Goal: Information Seeking & Learning: Learn about a topic

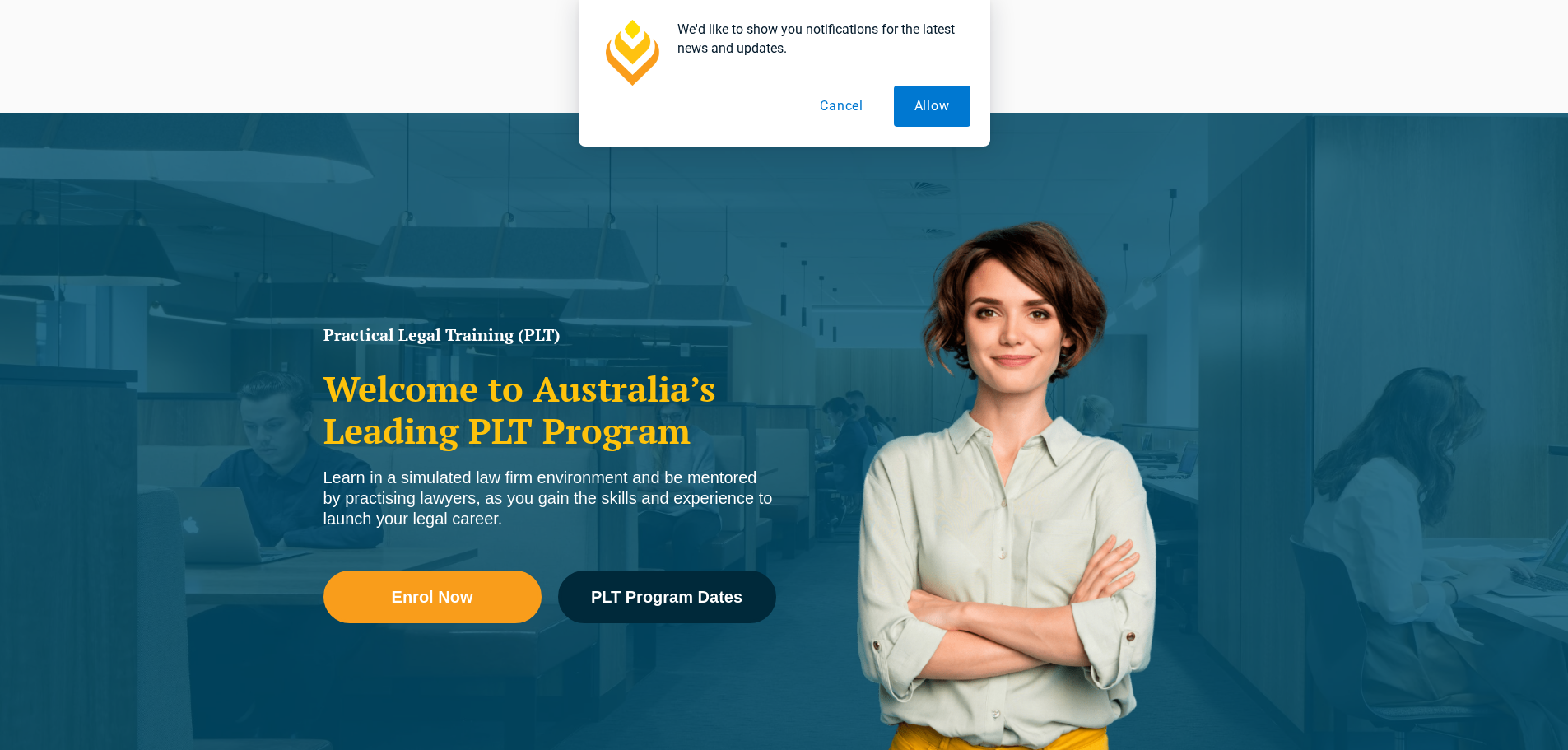
click at [840, 103] on button "Cancel" at bounding box center [841, 105] width 84 height 41
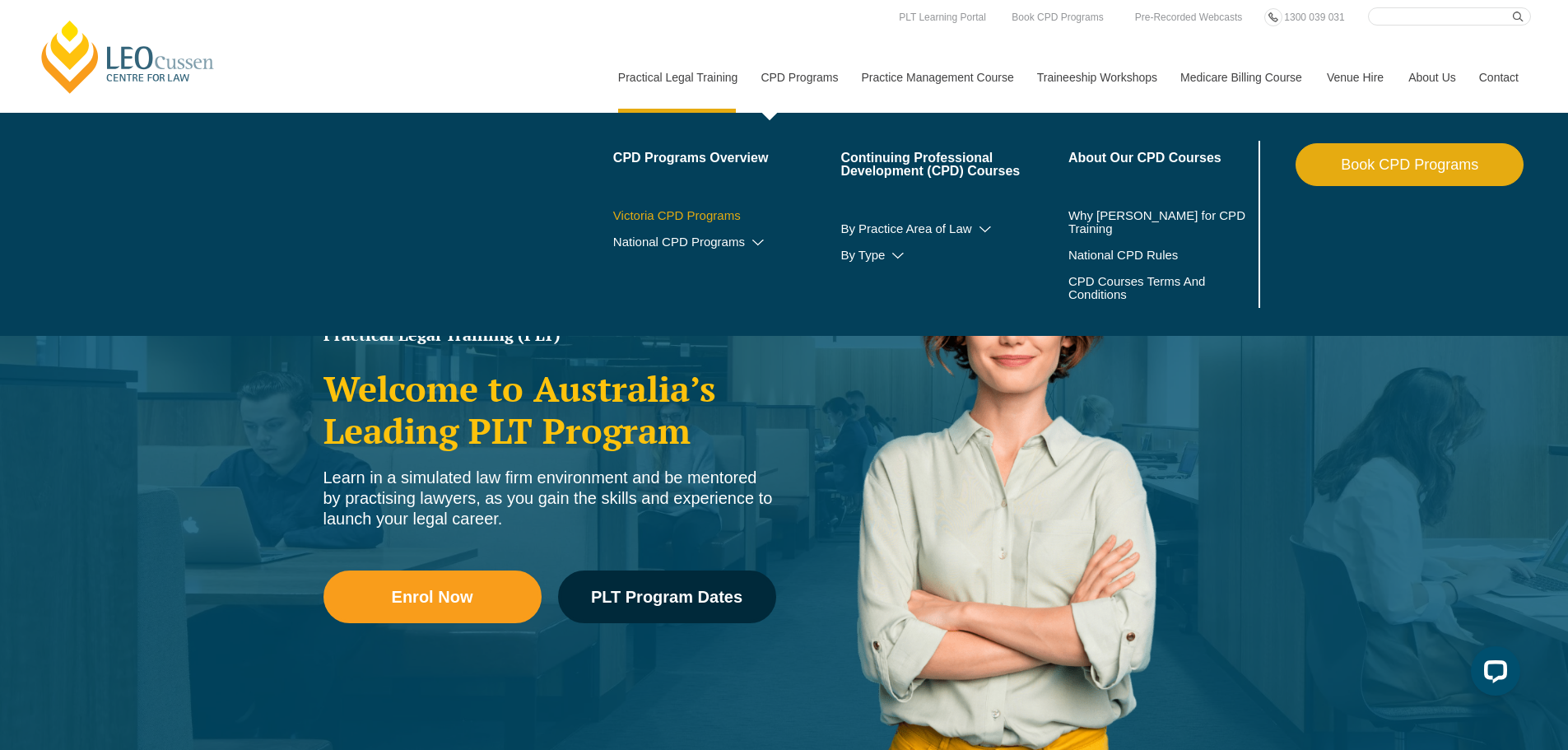
click at [681, 216] on link "Victoria CPD Programs" at bounding box center [727, 216] width 228 height 13
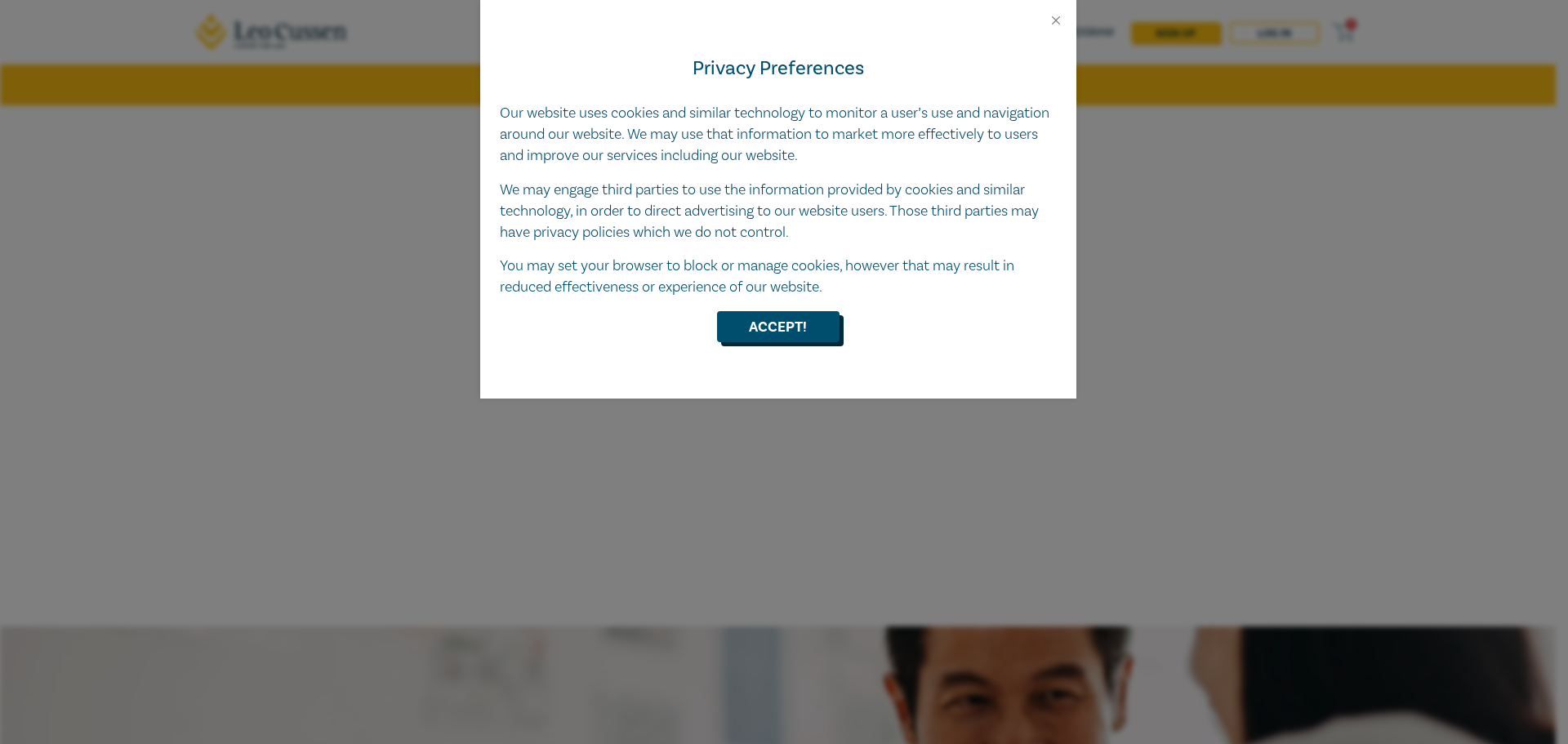
click at [793, 331] on button "Accept!" at bounding box center [778, 326] width 123 height 31
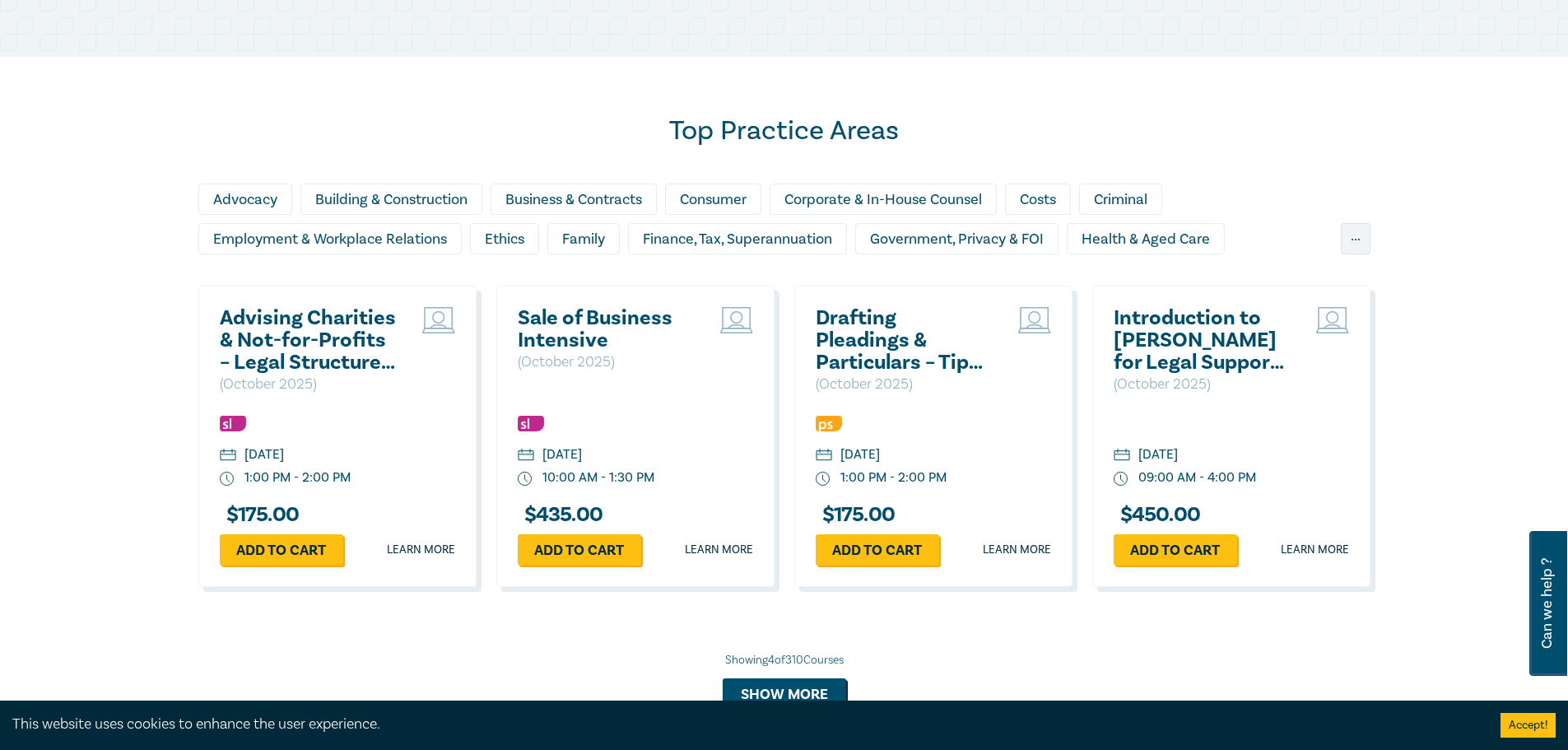
scroll to position [1348, 0]
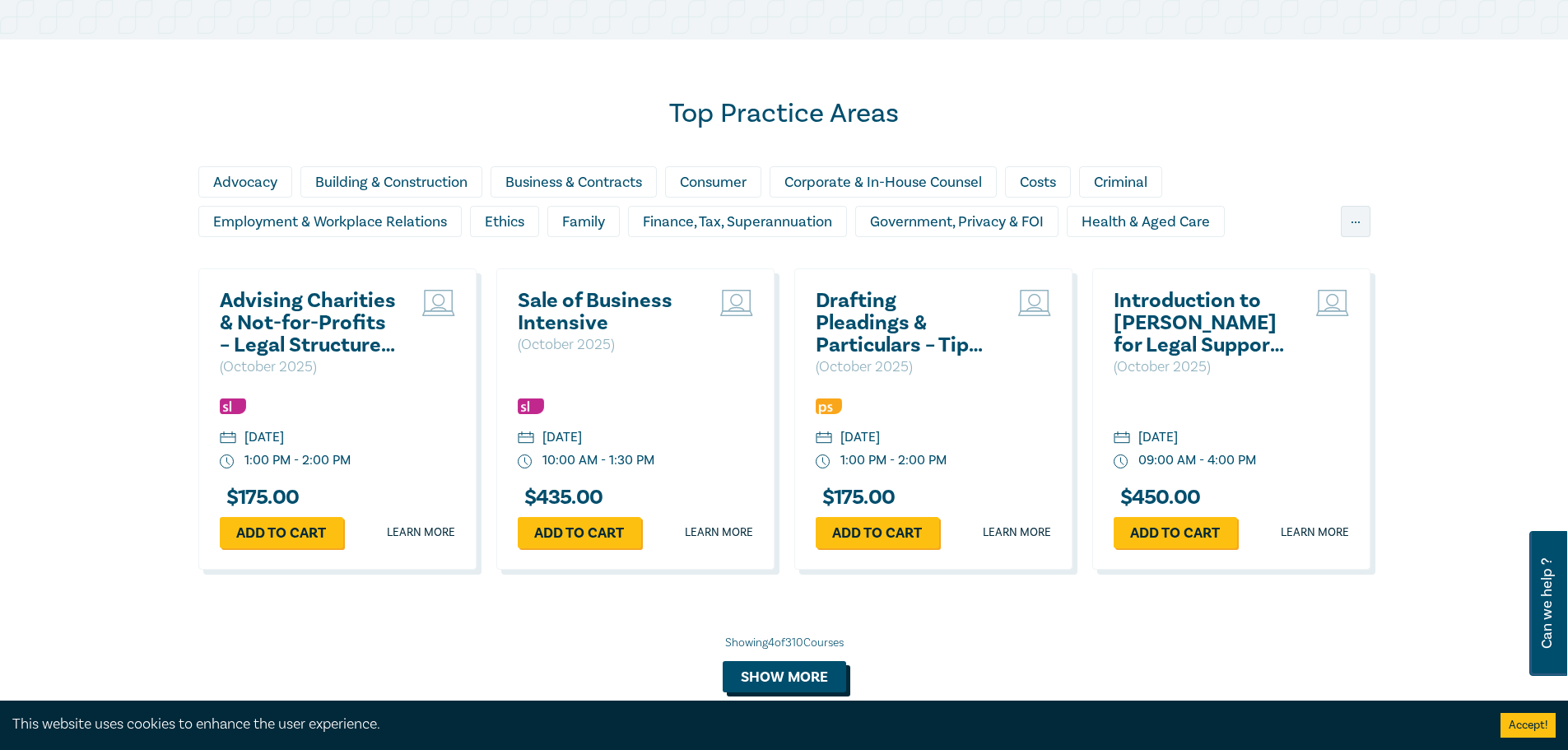
click at [799, 680] on button "Show more" at bounding box center [784, 676] width 124 height 31
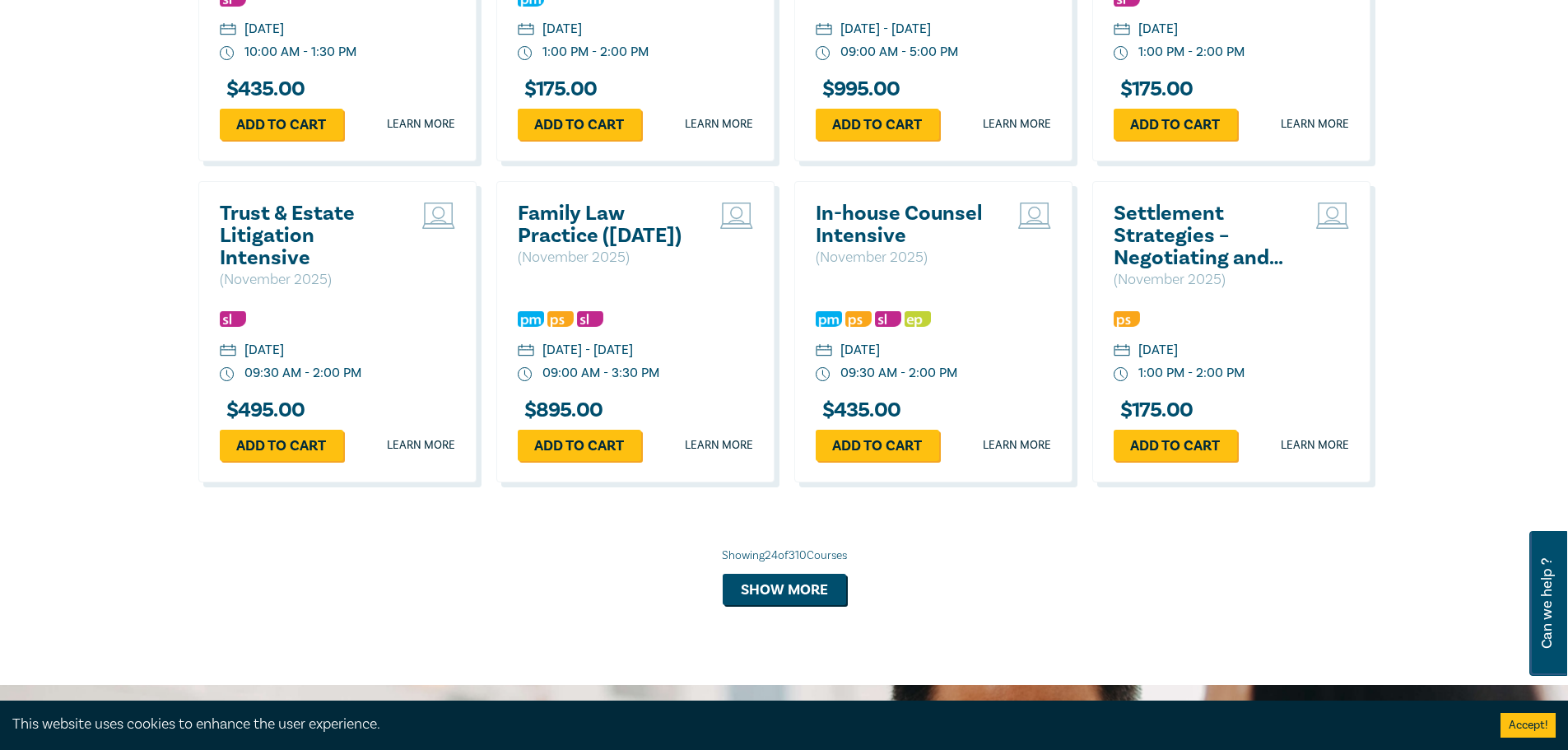
scroll to position [3076, 0]
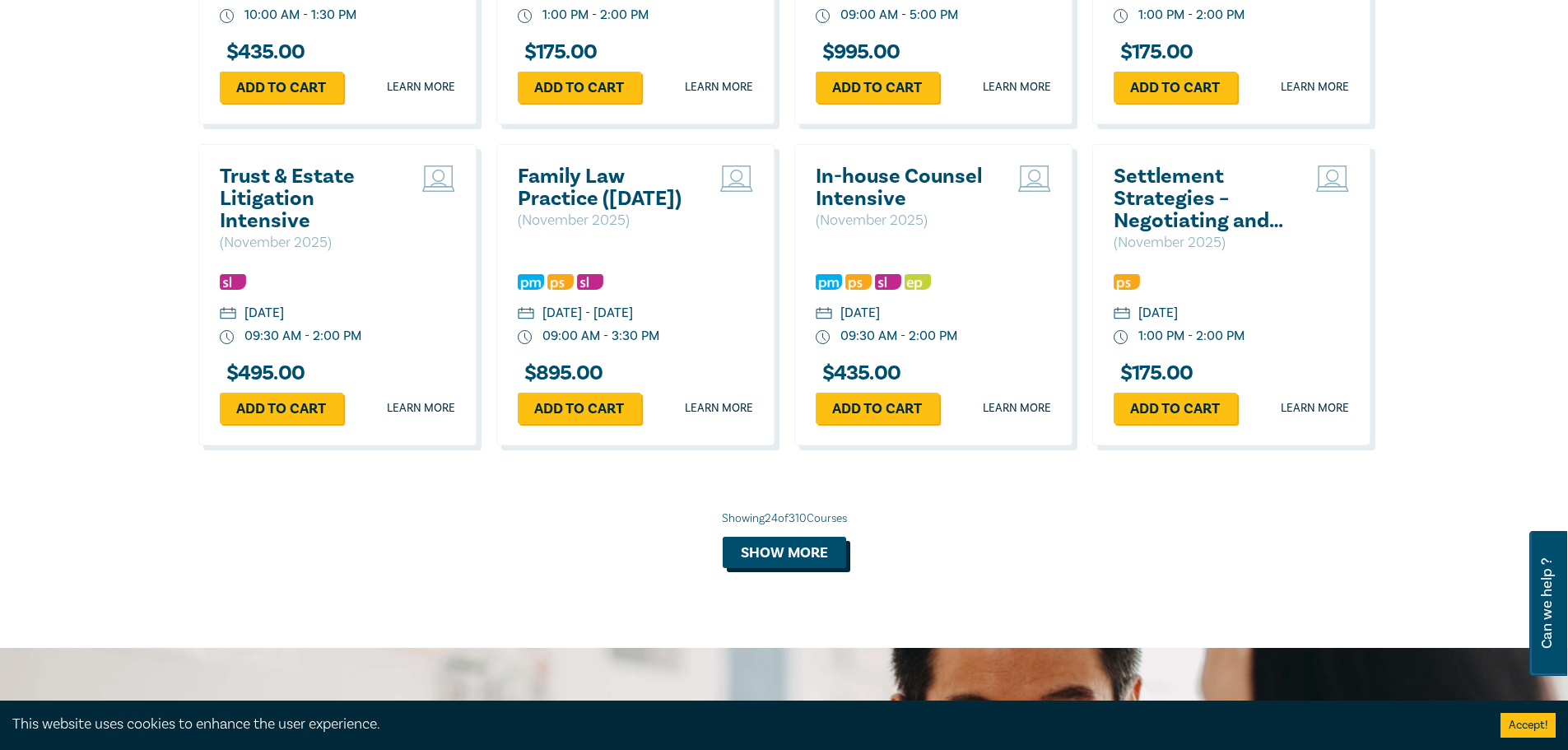
click at [789, 568] on button "Show more" at bounding box center [784, 552] width 124 height 31
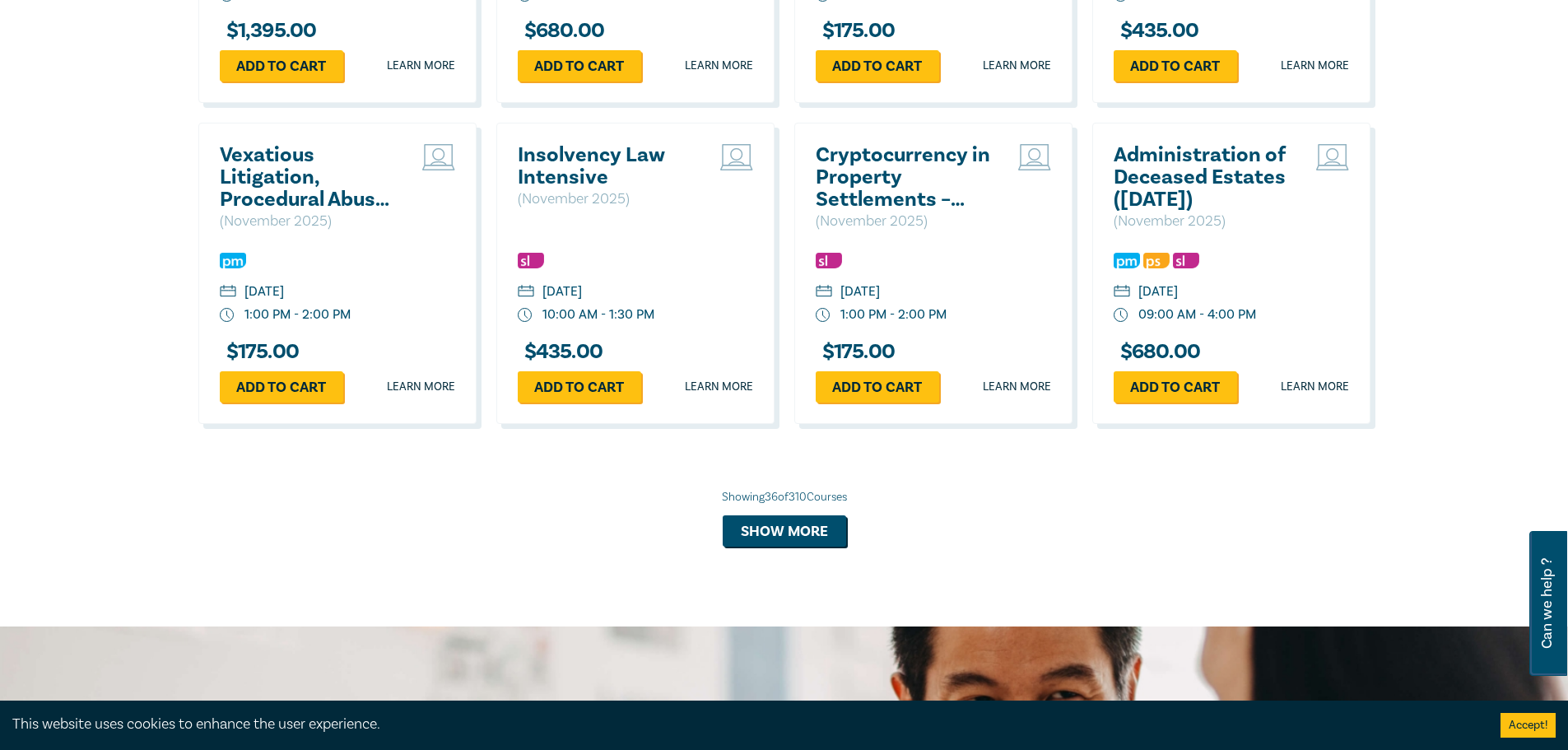
scroll to position [4064, 0]
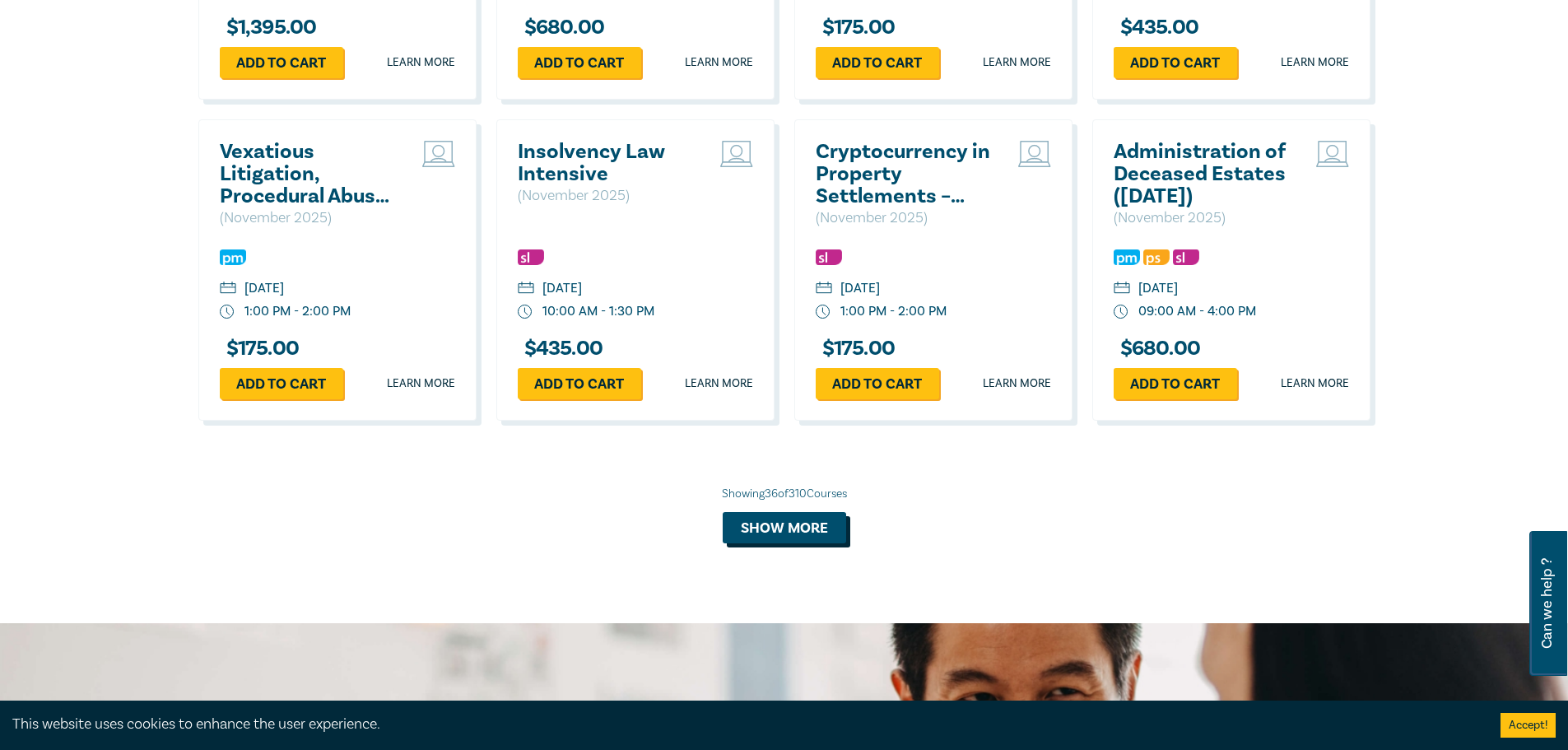
click at [790, 543] on button "Show more" at bounding box center [784, 527] width 124 height 31
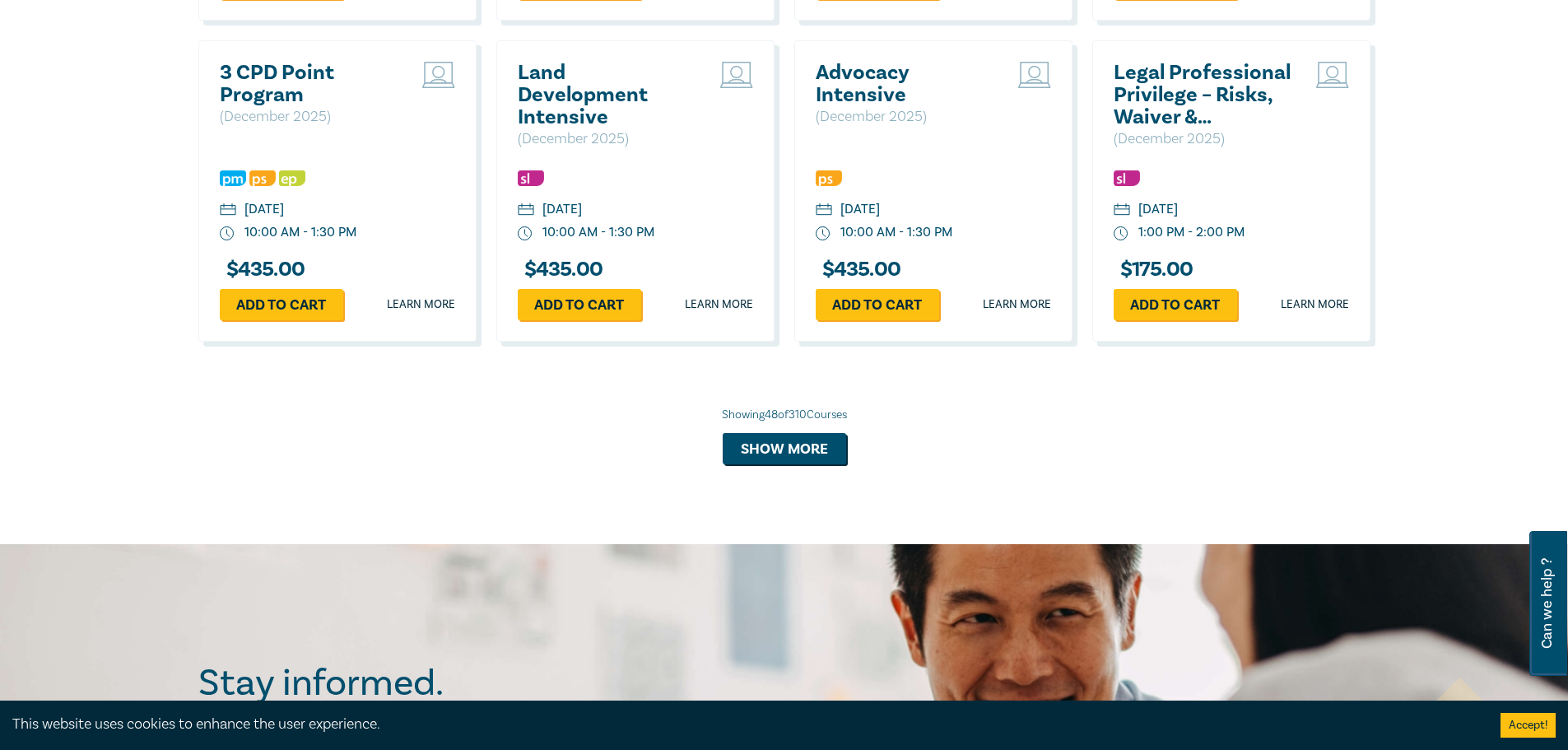
scroll to position [5134, 0]
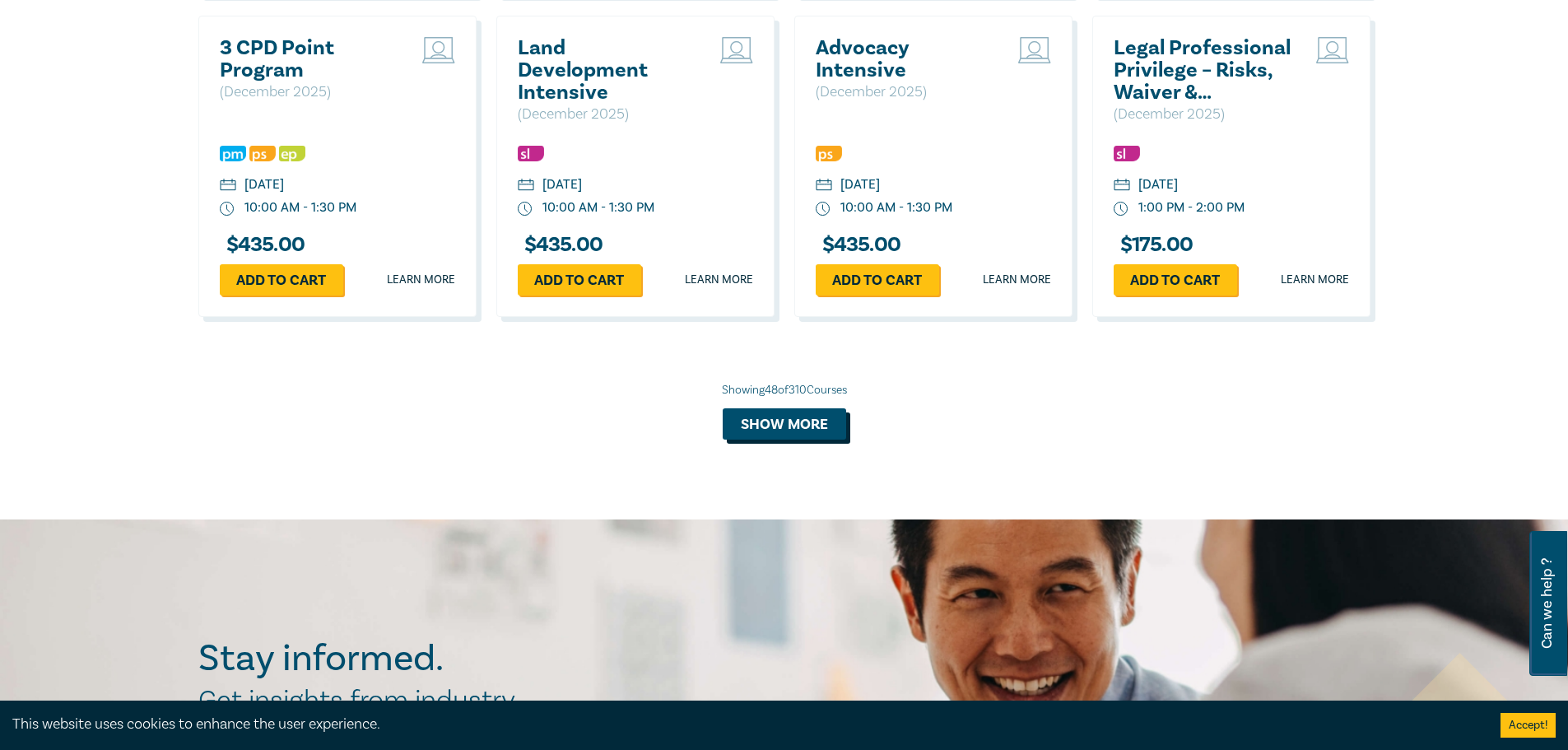
click at [773, 440] on button "Show more" at bounding box center [784, 423] width 124 height 31
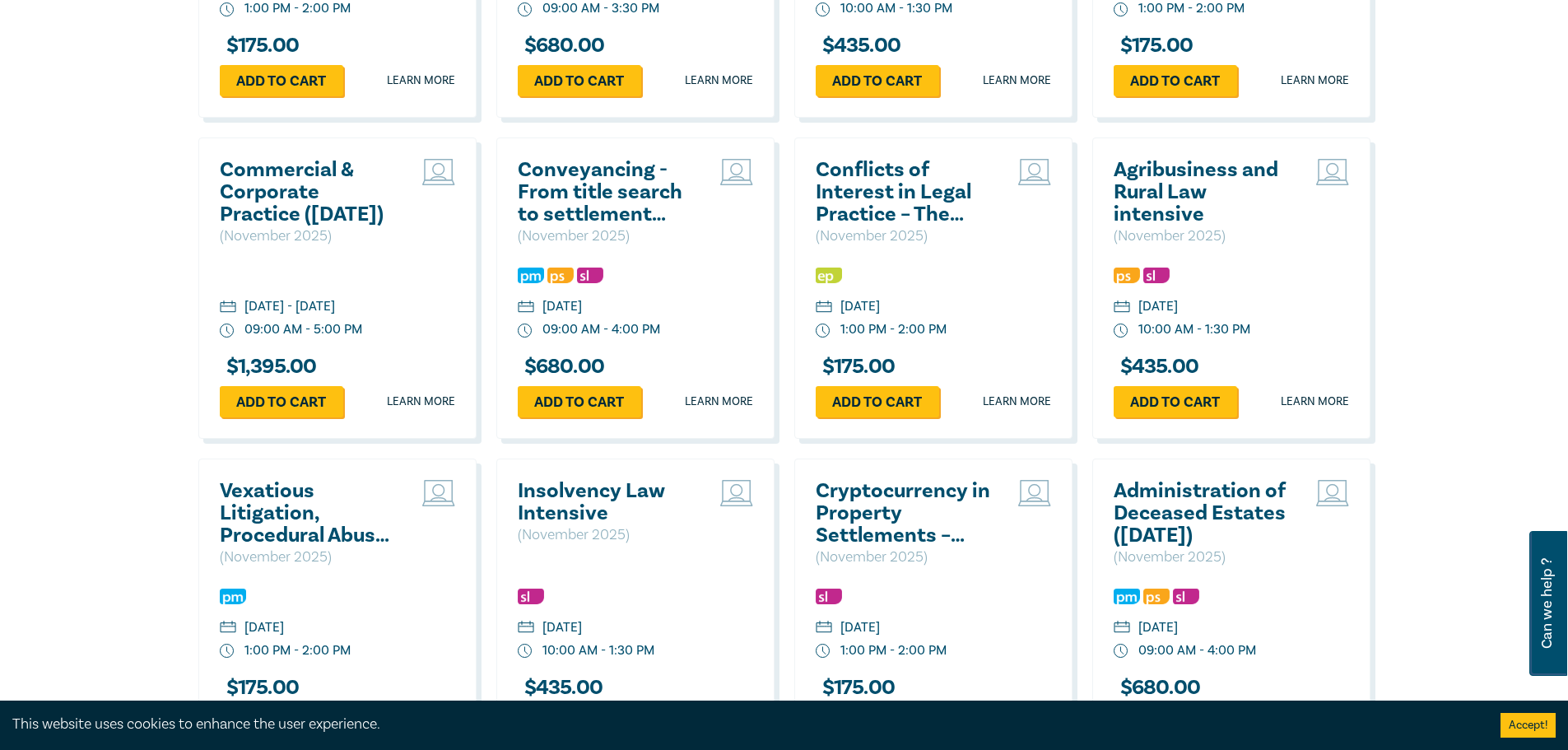
scroll to position [3323, 0]
